Goal: Information Seeking & Learning: Learn about a topic

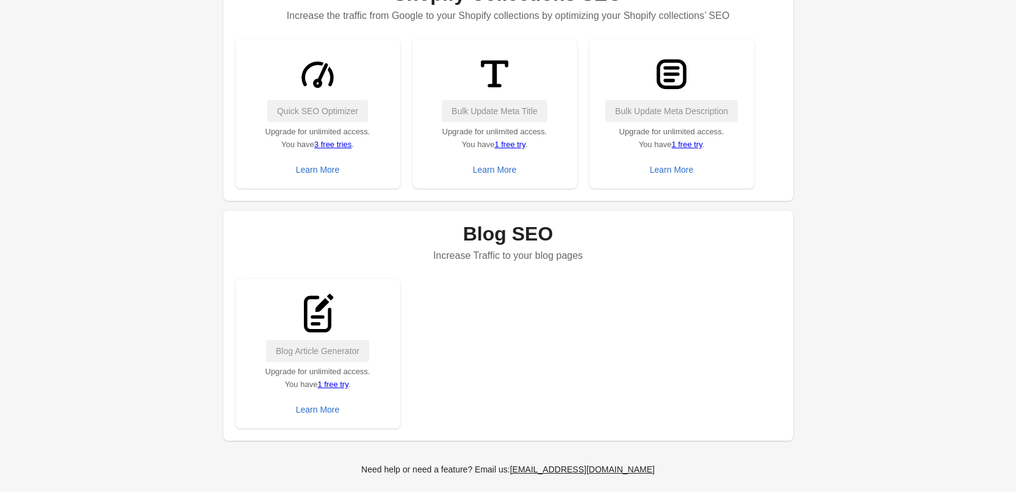
scroll to position [630, 0]
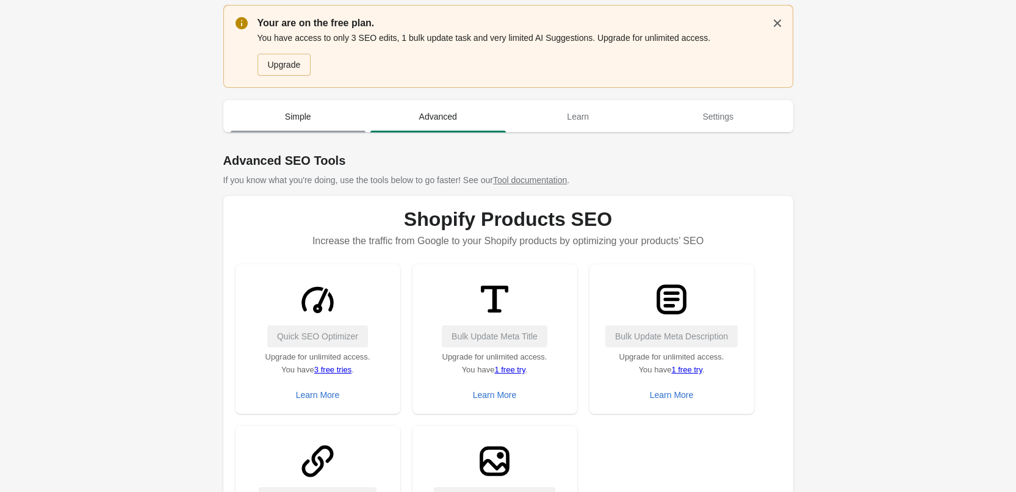
click at [288, 124] on span "Simple" at bounding box center [298, 117] width 135 height 22
